Goal: Find contact information: Find contact information

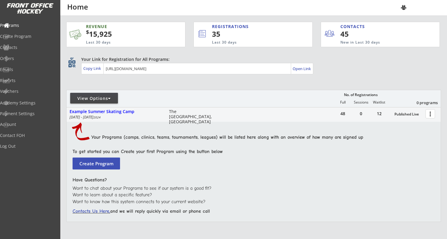
click at [106, 96] on div "View Options" at bounding box center [94, 99] width 48 height 6
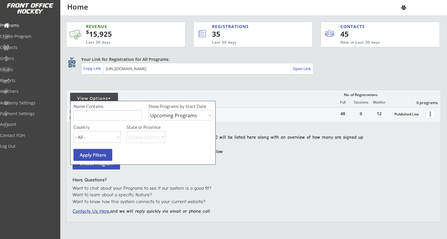
select select ""Past Programs""
click at [95, 156] on button "Apply Filters" at bounding box center [93, 155] width 39 height 12
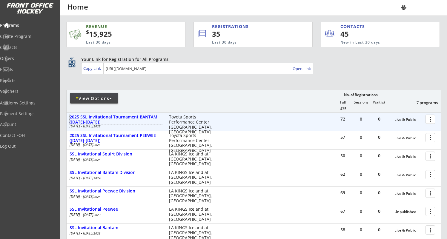
click at [140, 115] on div "2025 SSL Invitational Tournament BANTAM ([DATE]-[DATE])" at bounding box center [116, 120] width 93 height 10
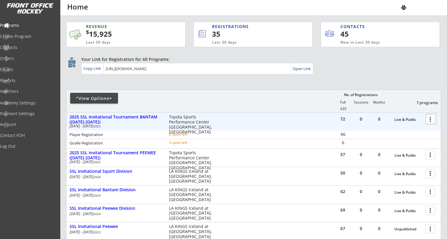
click at [431, 120] on div at bounding box center [432, 119] width 10 height 10
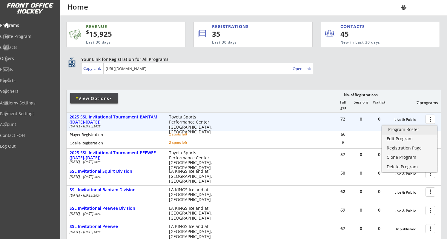
click at [403, 128] on div "Program Roster" at bounding box center [410, 130] width 43 height 4
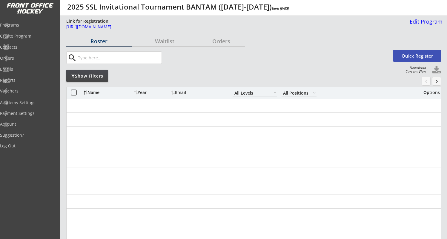
select select ""All Levels""
select select ""All Positions""
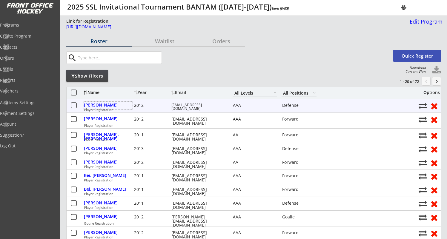
click at [102, 106] on div "[PERSON_NAME]" at bounding box center [108, 105] width 49 height 4
select select ""Defense""
select select ""AAA""
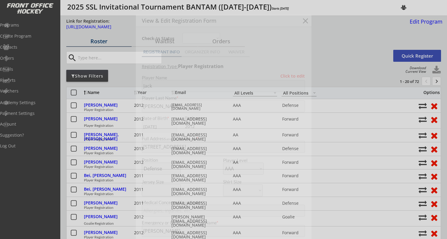
type input "[US_STATE] Bears"
type input "[PERSON_NAME]"
type input "[PHONE_NUMBER]"
type input "[US_STATE] Cubs"
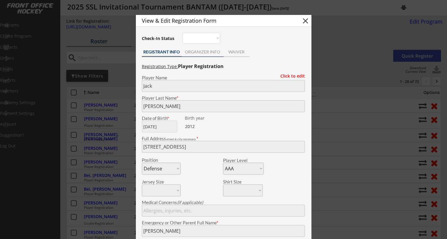
click at [198, 55] on div "ORGANIZER INFO" at bounding box center [203, 52] width 42 height 9
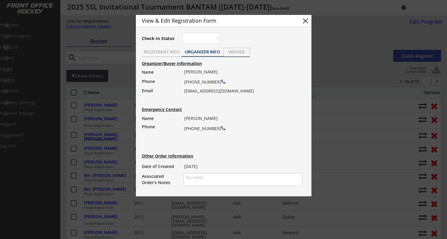
click at [231, 52] on div "WAIVER" at bounding box center [237, 52] width 26 height 4
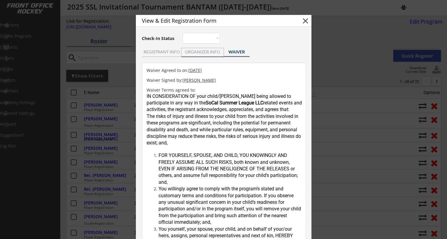
click at [200, 51] on div "ORGANIZER INFO" at bounding box center [203, 52] width 42 height 4
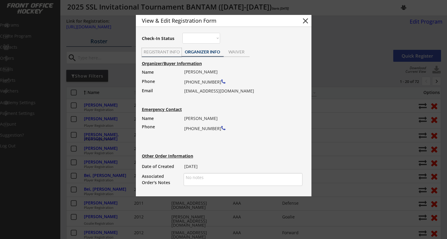
click at [165, 50] on div "REGISTRANT INFO" at bounding box center [162, 52] width 40 height 4
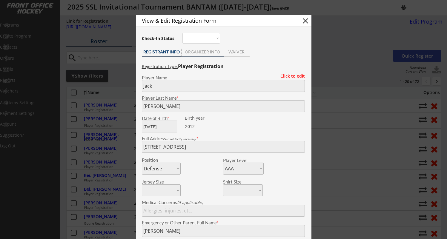
click at [198, 51] on div "ORGANIZER INFO" at bounding box center [203, 52] width 42 height 4
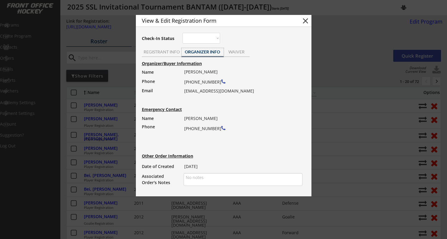
click at [305, 19] on button "close" at bounding box center [305, 20] width 9 height 9
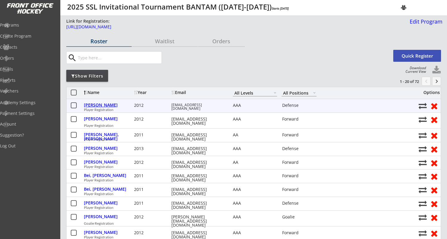
click at [102, 105] on div "[PERSON_NAME]" at bounding box center [108, 105] width 49 height 4
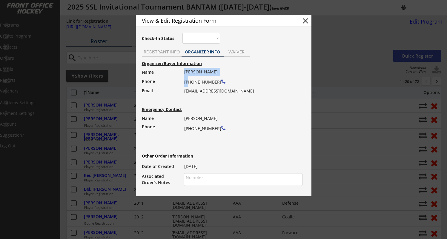
drag, startPoint x: 185, startPoint y: 70, endPoint x: 222, endPoint y: 71, distance: 37.1
click at [222, 71] on div "[PERSON_NAME] [PHONE_NUMBER] [EMAIL_ADDRESS][DOMAIN_NAME]" at bounding box center [241, 82] width 114 height 28
copy div "[PERSON_NAME]"
click at [306, 19] on button "close" at bounding box center [305, 20] width 9 height 9
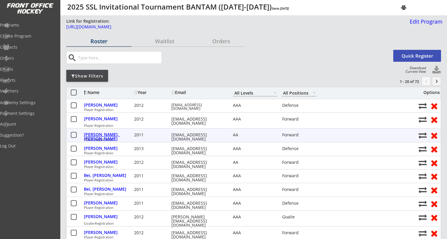
click at [106, 134] on div "[PERSON_NAME], [PERSON_NAME]" at bounding box center [108, 137] width 49 height 8
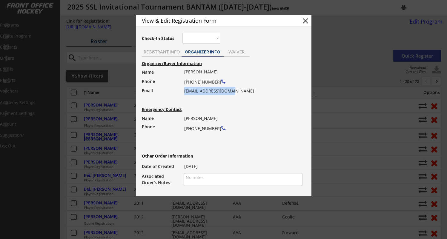
drag, startPoint x: 233, startPoint y: 91, endPoint x: 184, endPoint y: 93, distance: 48.8
click at [184, 93] on div "[PERSON_NAME] [PHONE_NUMBER] [EMAIL_ADDRESS][DOMAIN_NAME]" at bounding box center [241, 82] width 114 height 28
drag, startPoint x: 183, startPoint y: 80, endPoint x: 215, endPoint y: 82, distance: 32.0
click at [215, 82] on div "Organizer/Buyer Information Name Phone Email [PERSON_NAME] [PHONE_NUMBER] [EMAI…" at bounding box center [224, 124] width 170 height 128
drag, startPoint x: 211, startPoint y: 83, endPoint x: 185, endPoint y: 83, distance: 26.0
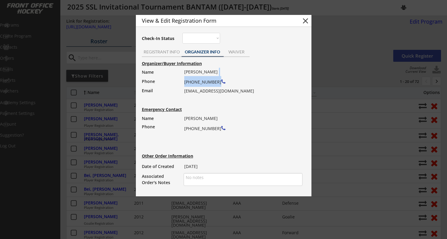
click at [185, 83] on div "[PERSON_NAME] [PHONE_NUMBER] [EMAIL_ADDRESS][DOMAIN_NAME]" at bounding box center [241, 82] width 114 height 28
copy div "[PHONE_NUMBER]"
click at [306, 19] on button "close" at bounding box center [305, 20] width 9 height 9
